Goal: Task Accomplishment & Management: Manage account settings

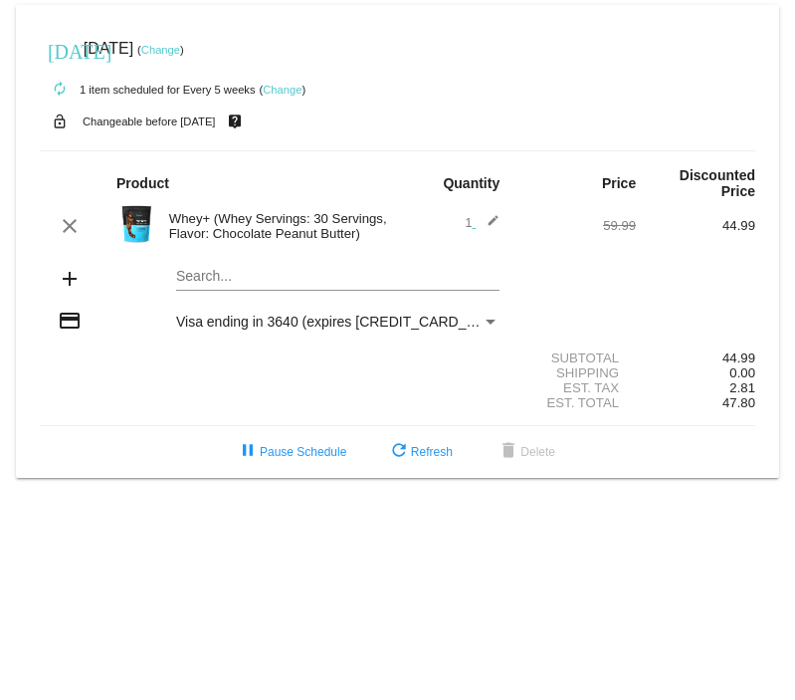
click at [180, 50] on link "Change" at bounding box center [160, 50] width 39 height 12
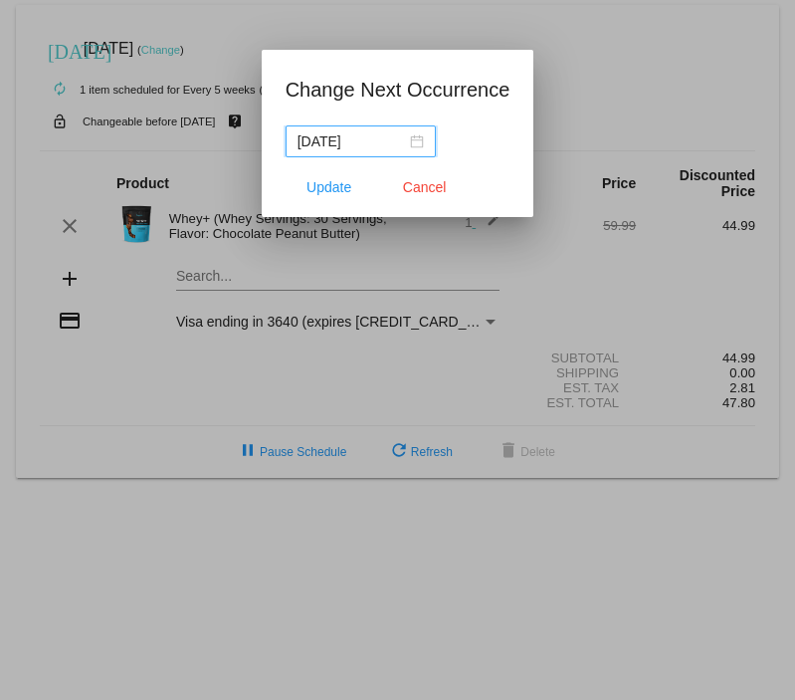
click at [415, 142] on div "[DATE]" at bounding box center [361, 141] width 126 height 22
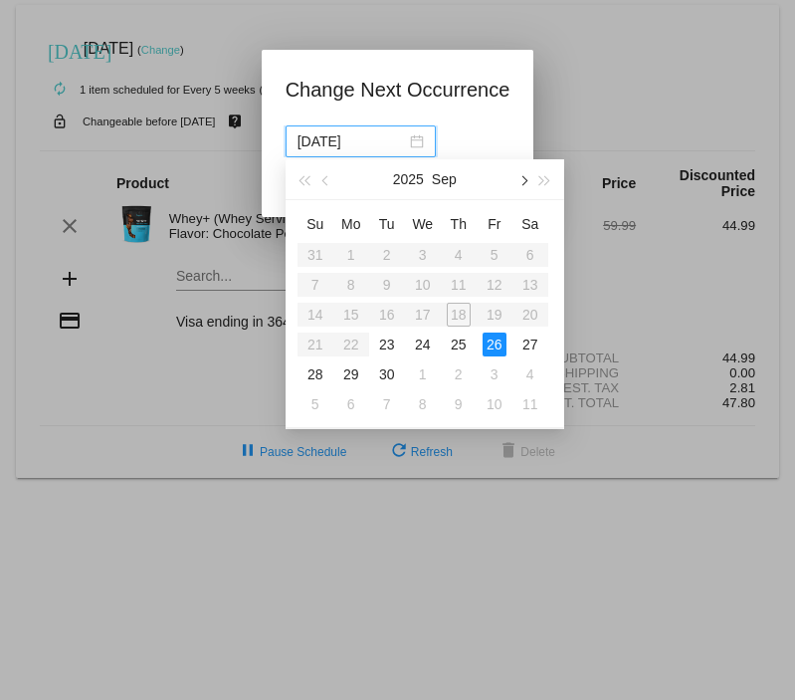
click at [524, 185] on button "button" at bounding box center [522, 179] width 22 height 40
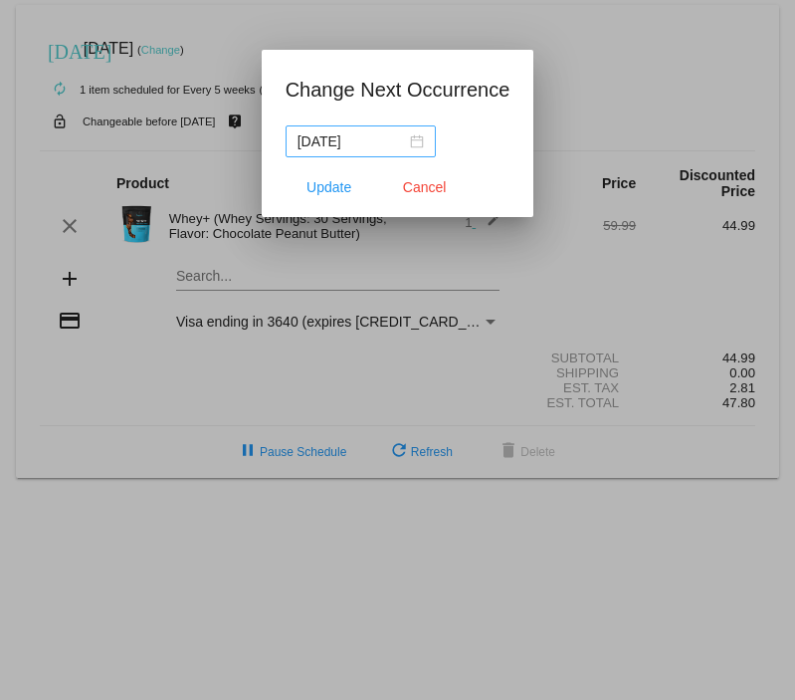
click at [421, 139] on div "[DATE]" at bounding box center [361, 141] width 126 height 22
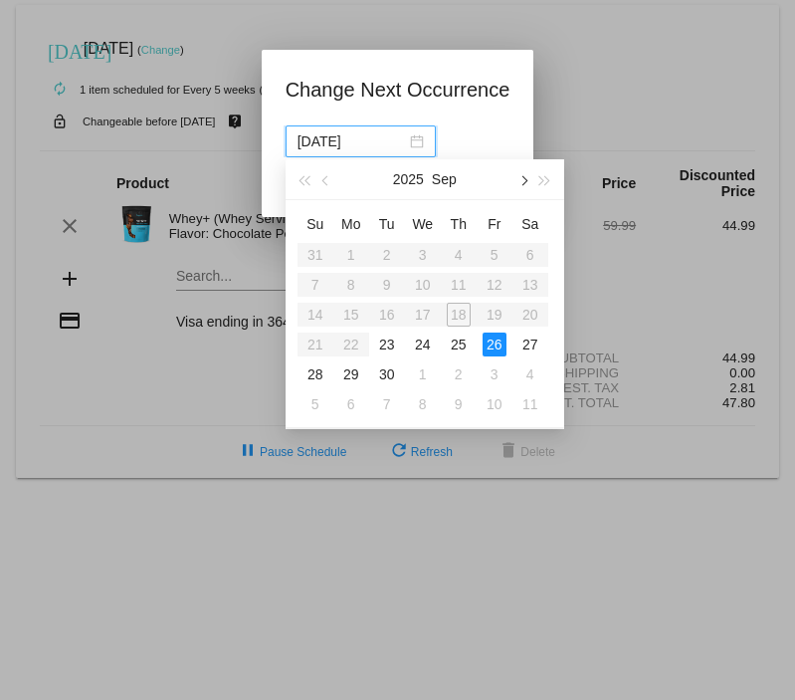
click at [527, 181] on button "button" at bounding box center [522, 179] width 22 height 40
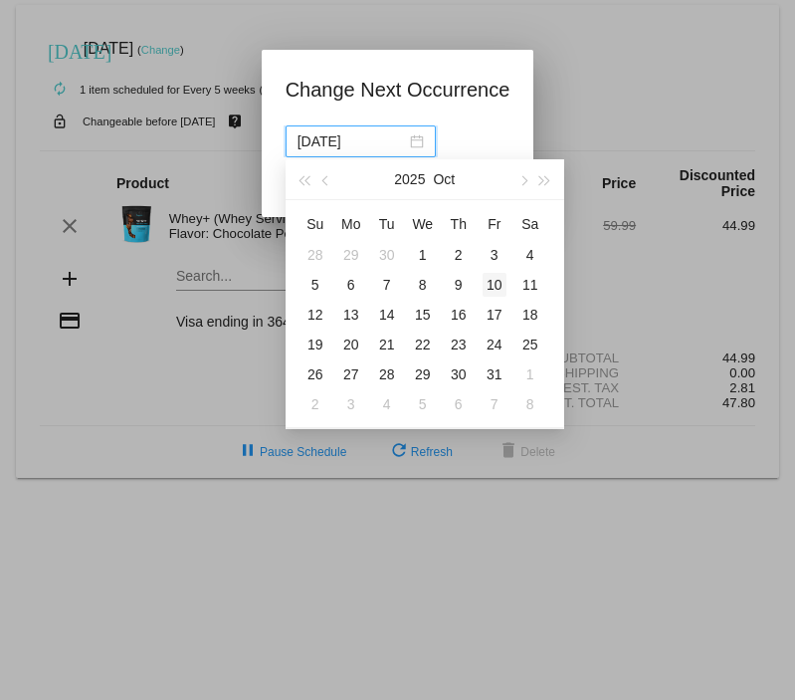
click at [494, 289] on div "10" at bounding box center [495, 285] width 24 height 24
type input "[DATE]"
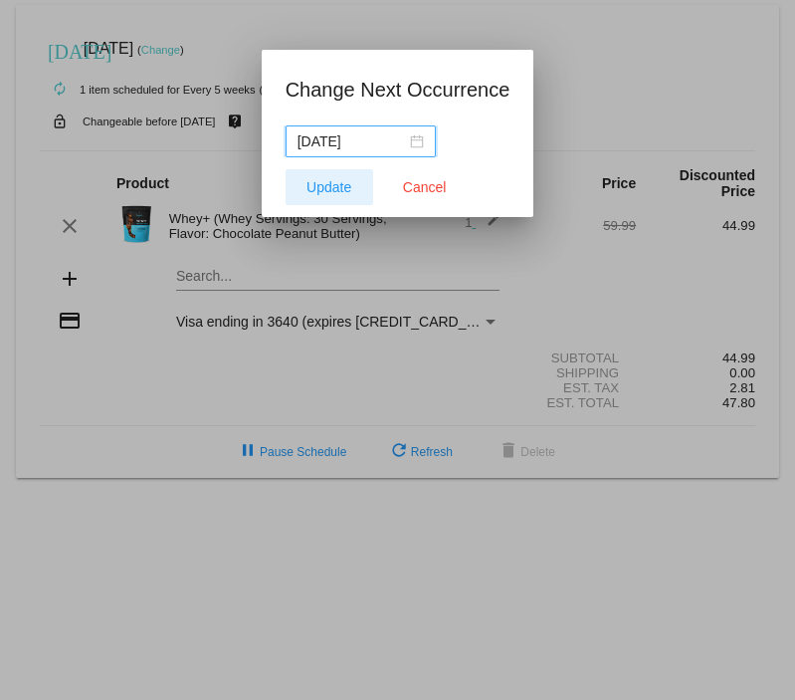
click at [329, 186] on span "Update" at bounding box center [329, 187] width 45 height 16
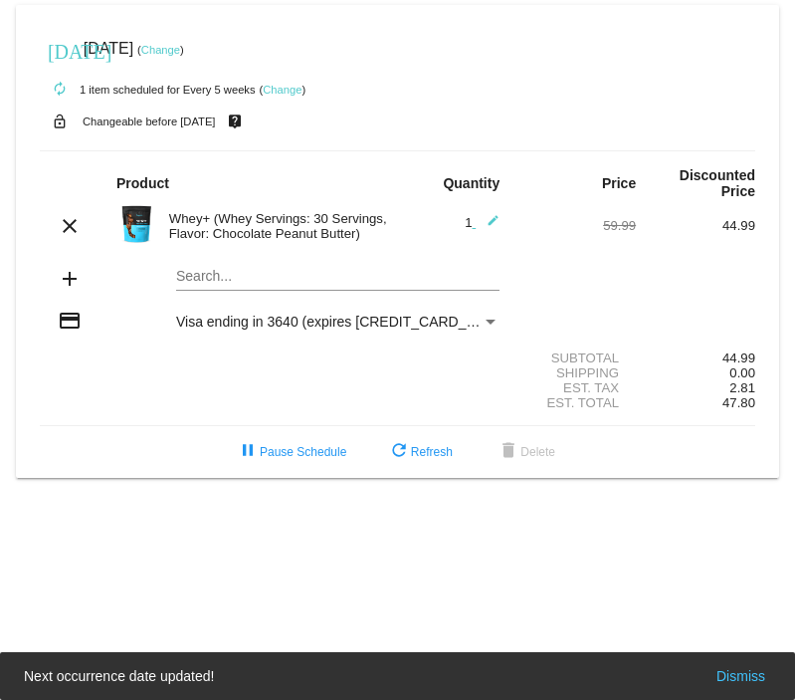
click at [180, 47] on link "Change" at bounding box center [160, 50] width 39 height 12
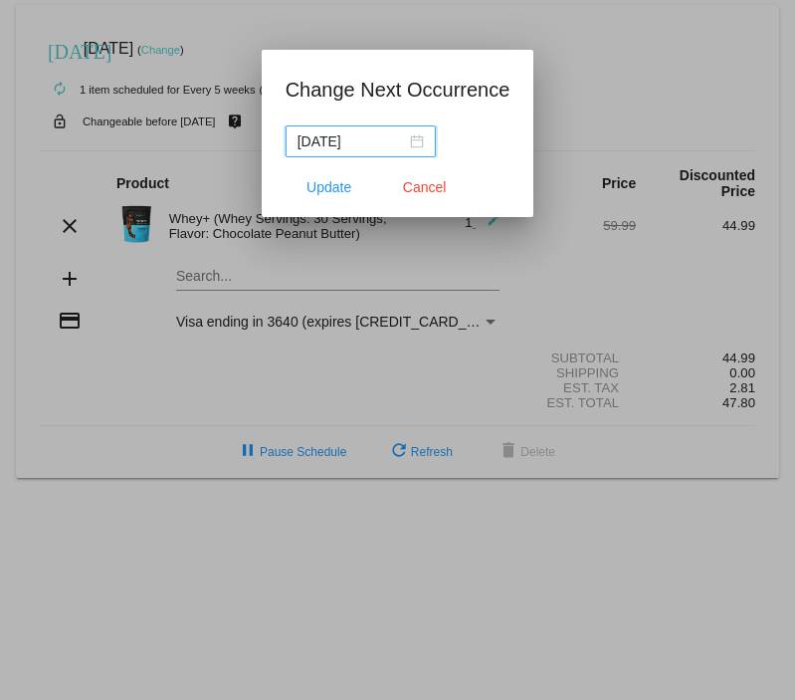
click at [617, 79] on div at bounding box center [397, 350] width 795 height 700
